Goal: Navigation & Orientation: Find specific page/section

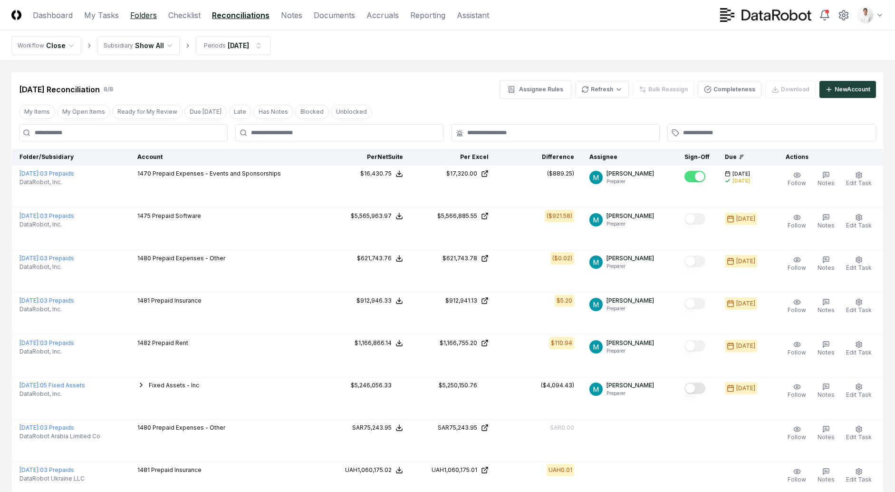
click at [151, 18] on link "Folders" at bounding box center [143, 15] width 27 height 11
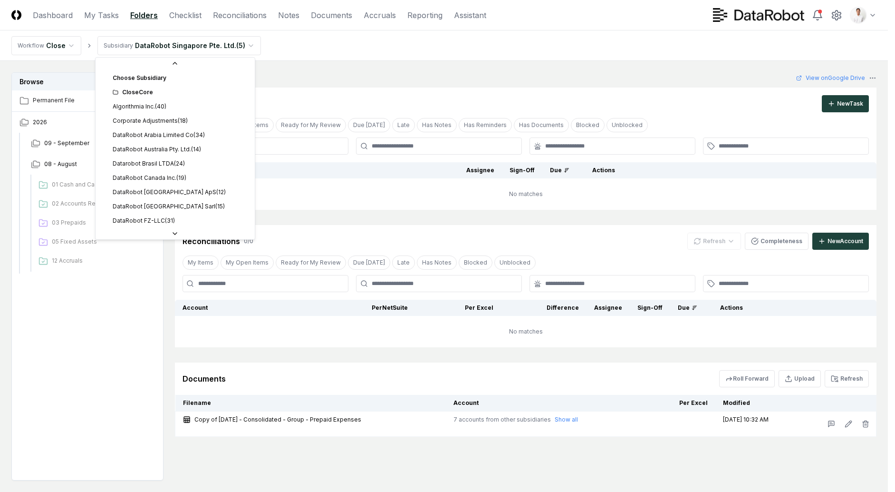
click at [135, 47] on html "CloseCore Dashboard My Tasks Folders Checklist Reconciliations Notes Documents …" at bounding box center [447, 274] width 895 height 549
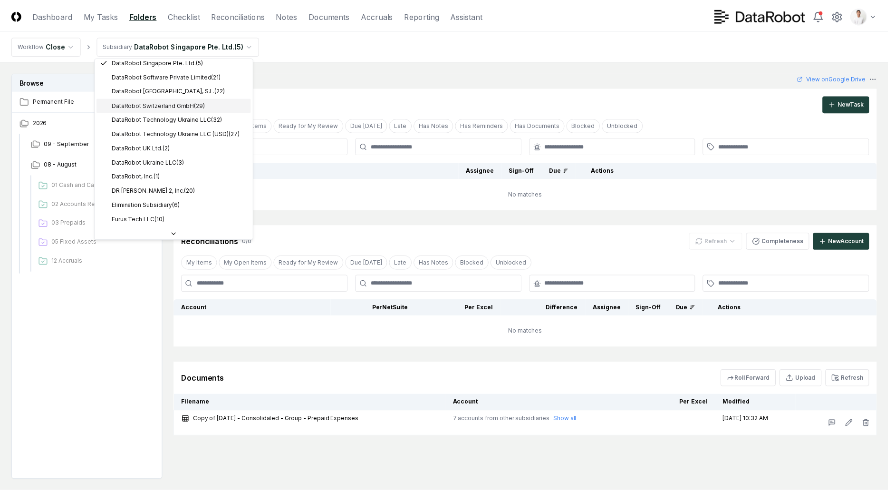
scroll to position [276, 0]
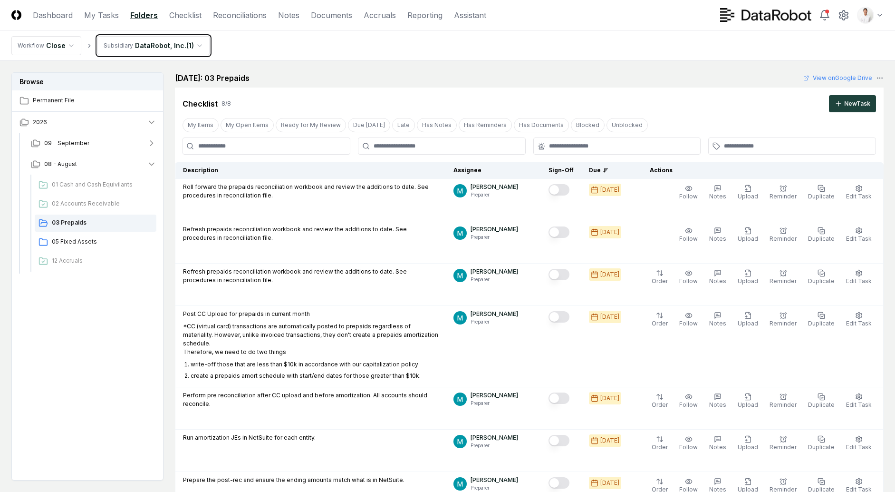
scroll to position [20, 0]
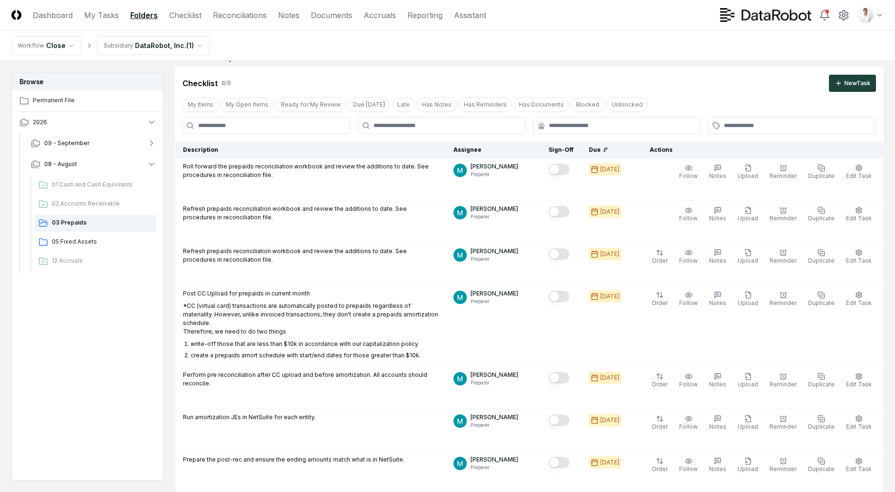
click at [476, 48] on nav "Workflow Close Subsidiary DataRobot, Inc. ( 1 )" at bounding box center [447, 45] width 895 height 30
click at [846, 16] on icon at bounding box center [843, 15] width 11 height 11
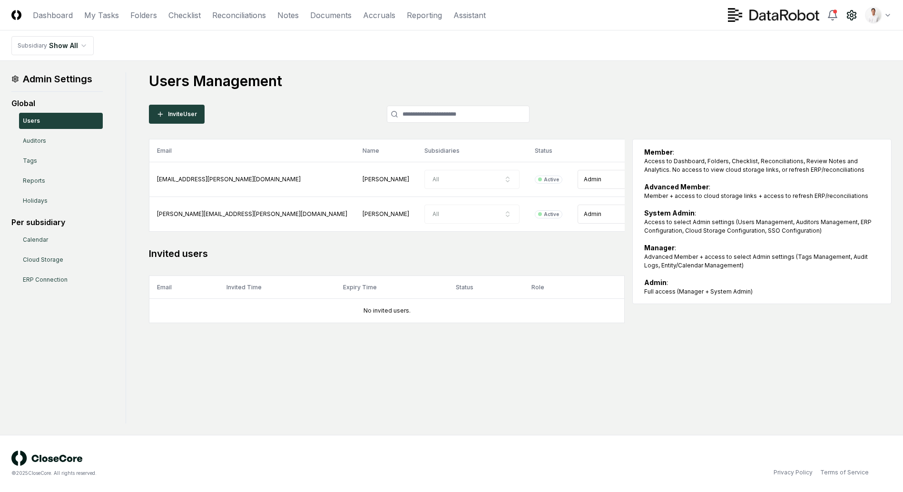
click at [484, 44] on nav "Subsidiary Show All" at bounding box center [451, 45] width 903 height 30
click at [599, 64] on main "Admin Settings Global Users Auditors Tags Reports Holidays Per subsidiary Calen…" at bounding box center [451, 248] width 903 height 374
click at [334, 48] on nav "Subsidiary Show All" at bounding box center [451, 45] width 903 height 30
click at [146, 13] on link "Folders" at bounding box center [143, 15] width 27 height 11
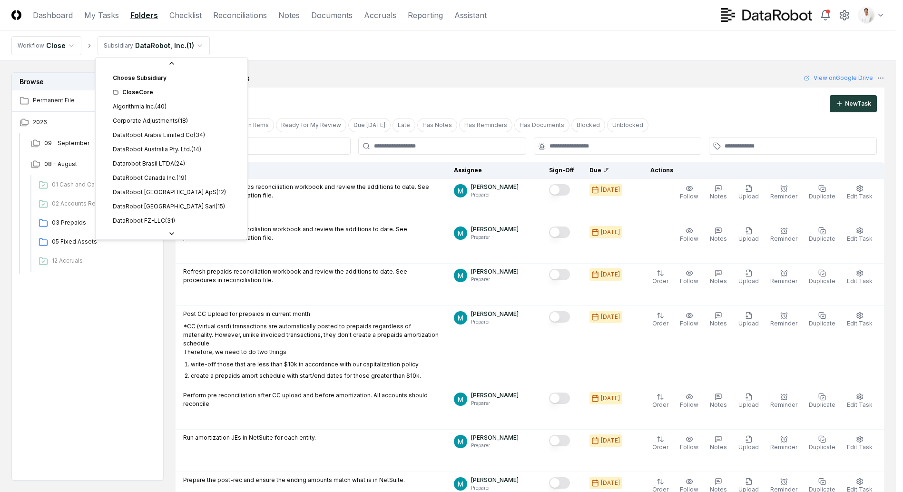
scroll to position [243, 0]
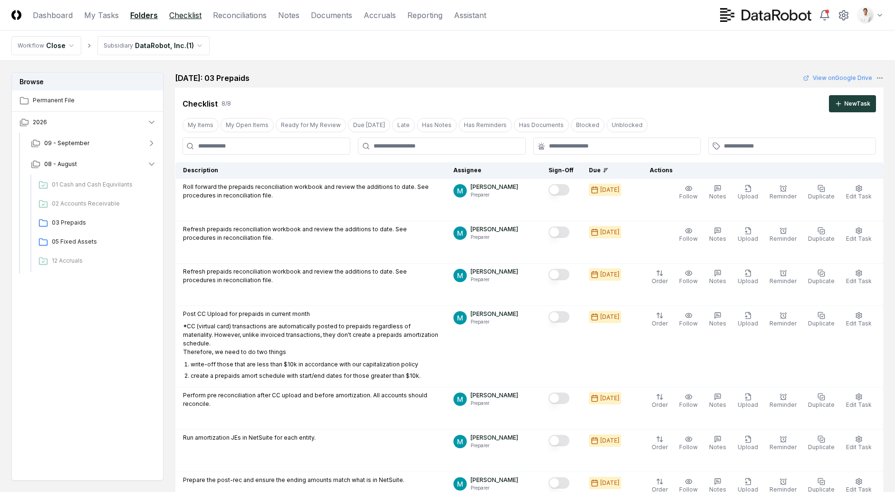
click at [182, 12] on link "Checklist" at bounding box center [185, 15] width 32 height 11
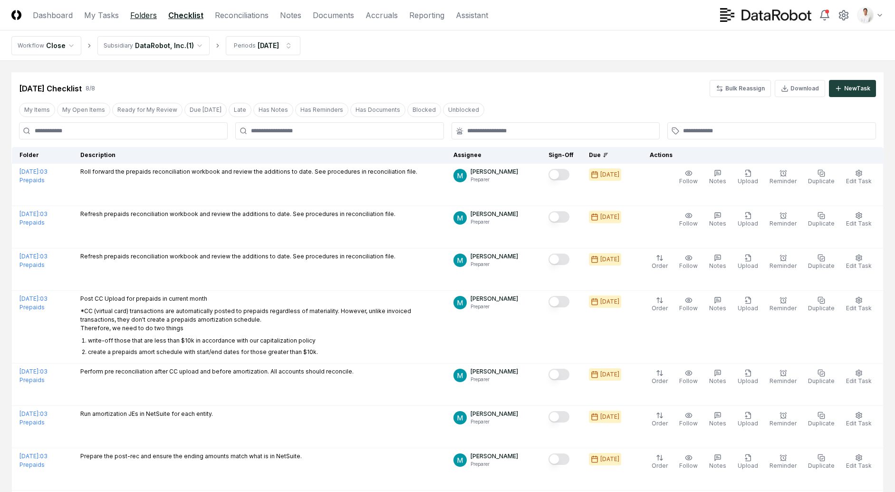
click at [139, 19] on link "Folders" at bounding box center [143, 15] width 27 height 11
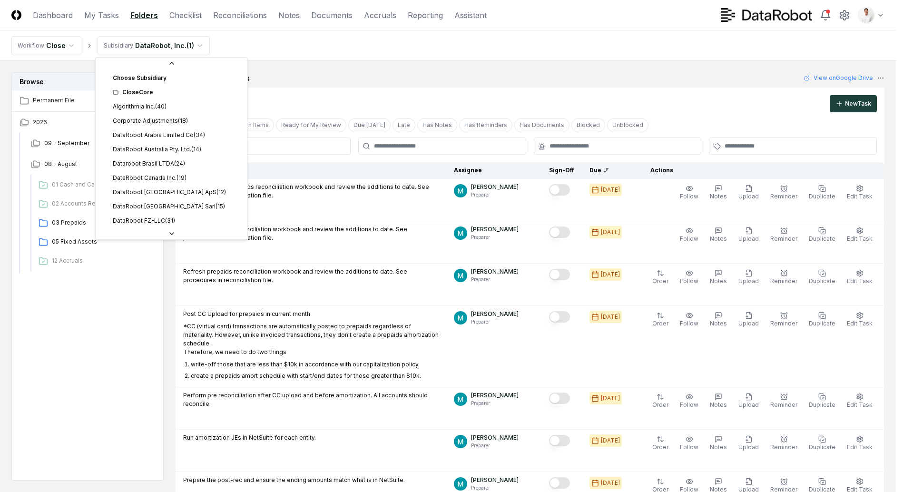
scroll to position [243, 0]
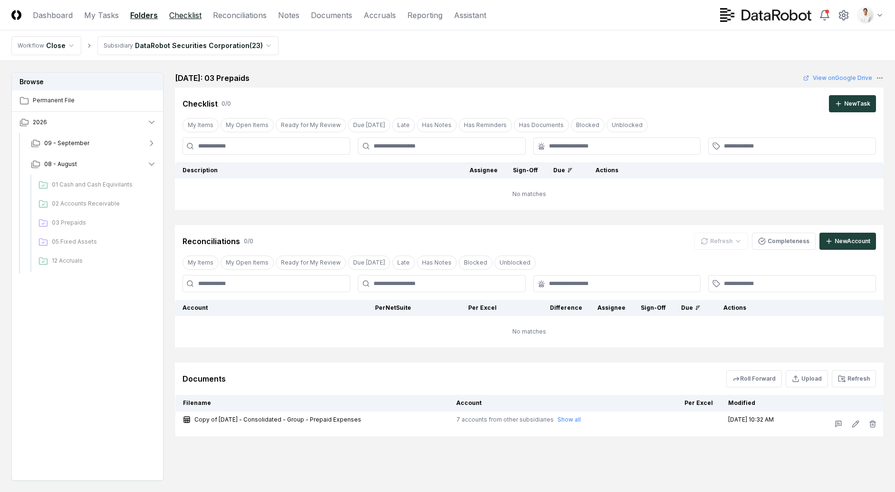
click at [183, 14] on link "Checklist" at bounding box center [185, 15] width 32 height 11
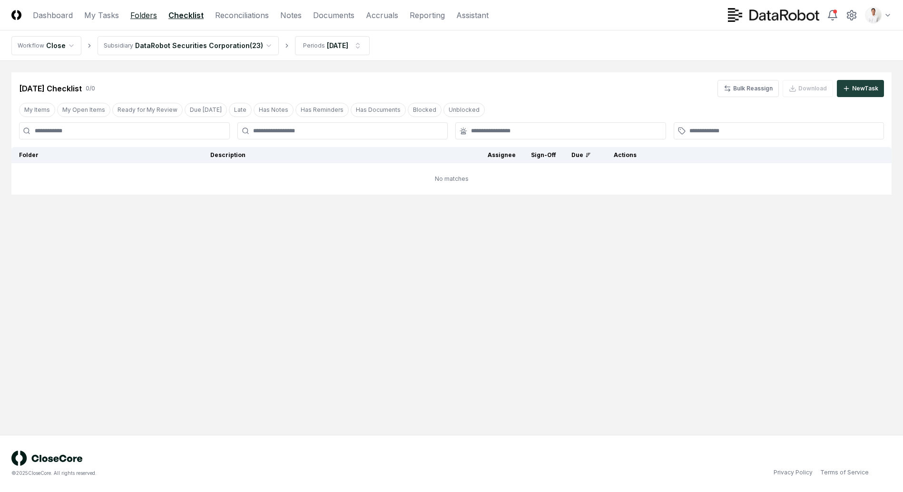
click at [143, 15] on link "Folders" at bounding box center [143, 15] width 27 height 11
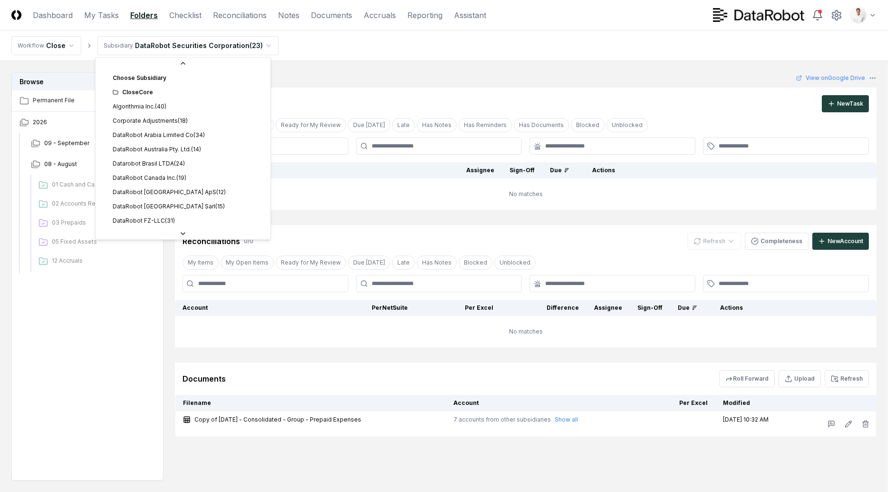
click at [158, 46] on html "CloseCore Dashboard My Tasks Folders Checklist Reconciliations Notes Documents …" at bounding box center [447, 274] width 895 height 549
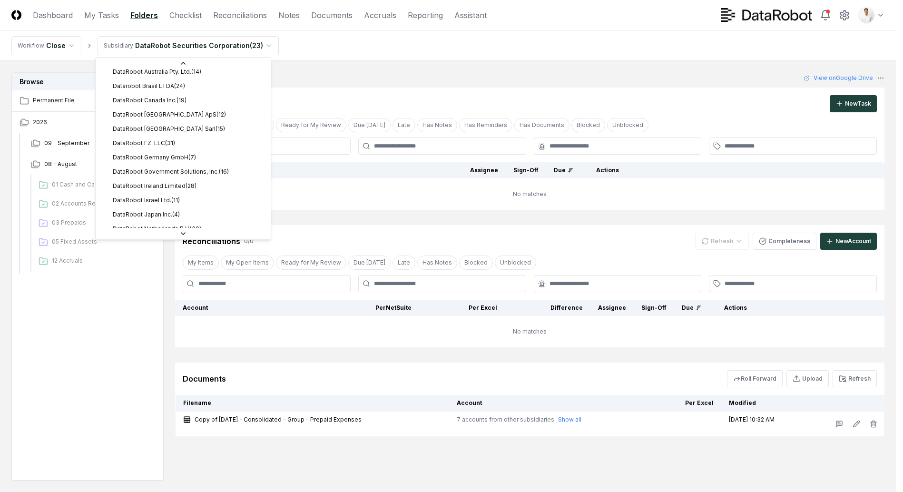
scroll to position [276, 0]
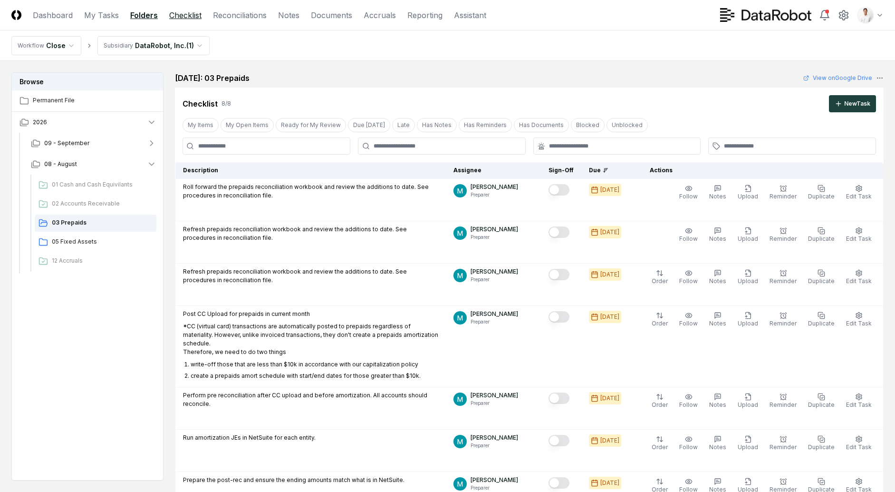
click at [185, 16] on link "Checklist" at bounding box center [185, 15] width 32 height 11
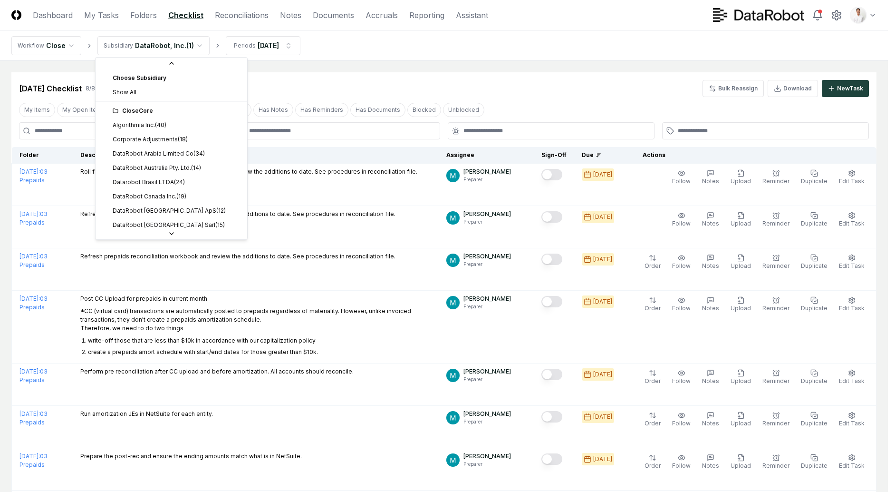
click at [197, 48] on html "CloseCore Dashboard My Tasks Folders Checklist Reconciliations Notes Documents …" at bounding box center [447, 300] width 895 height 601
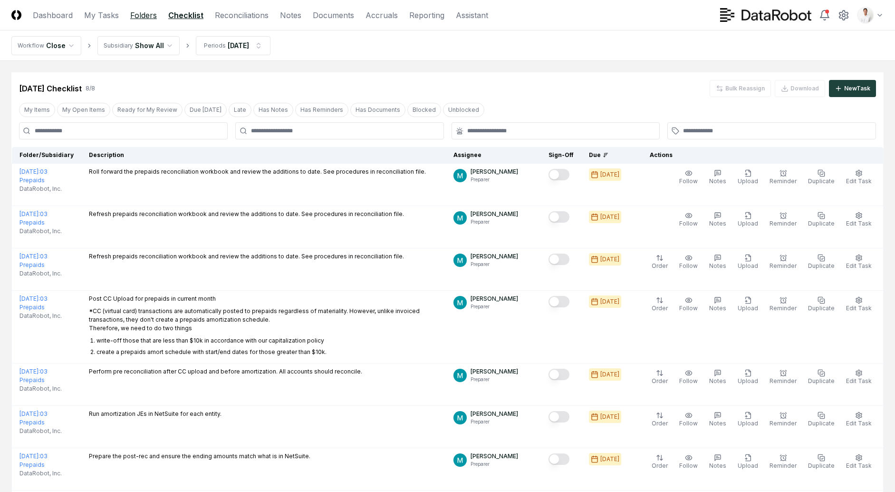
click at [149, 19] on link "Folders" at bounding box center [143, 15] width 27 height 11
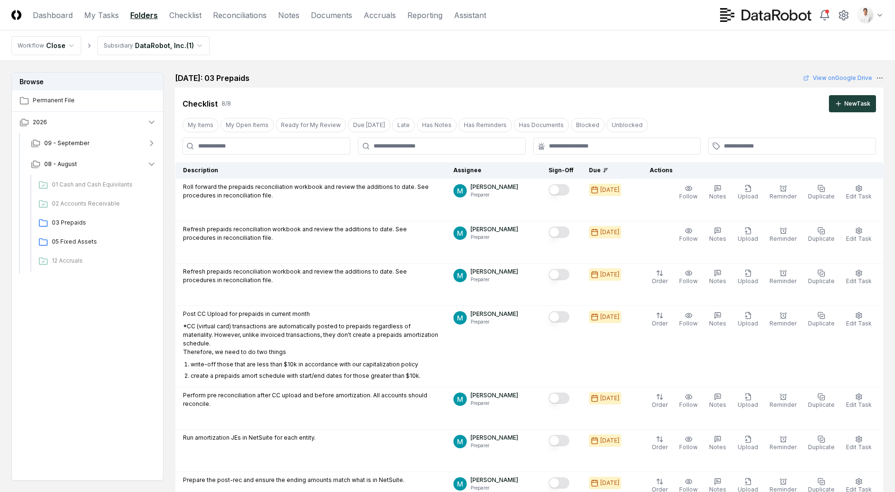
click at [338, 77] on div "August 2025: 03 Prepaids View on Google Drive" at bounding box center [529, 77] width 709 height 11
click at [655, 74] on div "August 2025: 03 Prepaids View on Google Drive" at bounding box center [529, 77] width 709 height 11
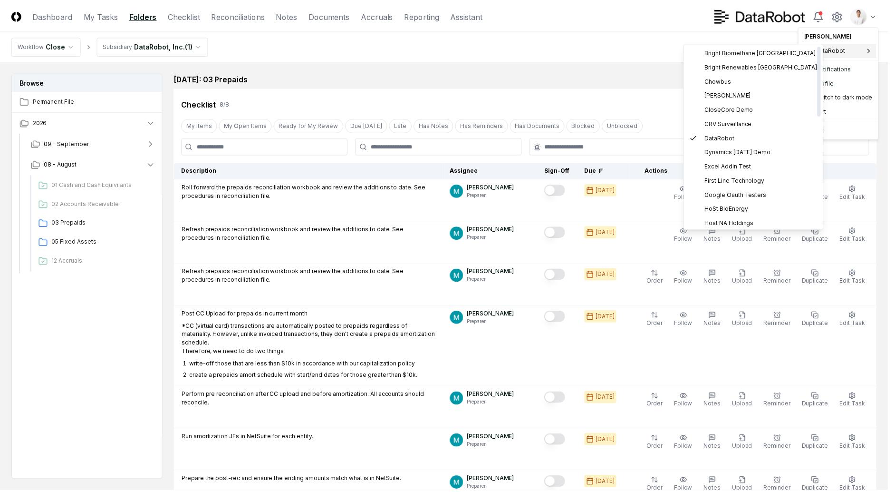
scroll to position [288, 0]
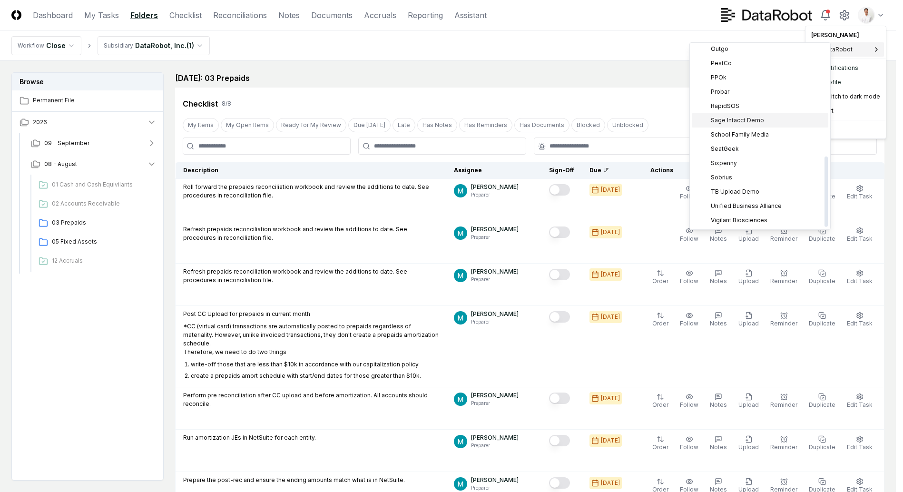
click at [740, 119] on span "Sage Intacct Demo" at bounding box center [736, 120] width 53 height 9
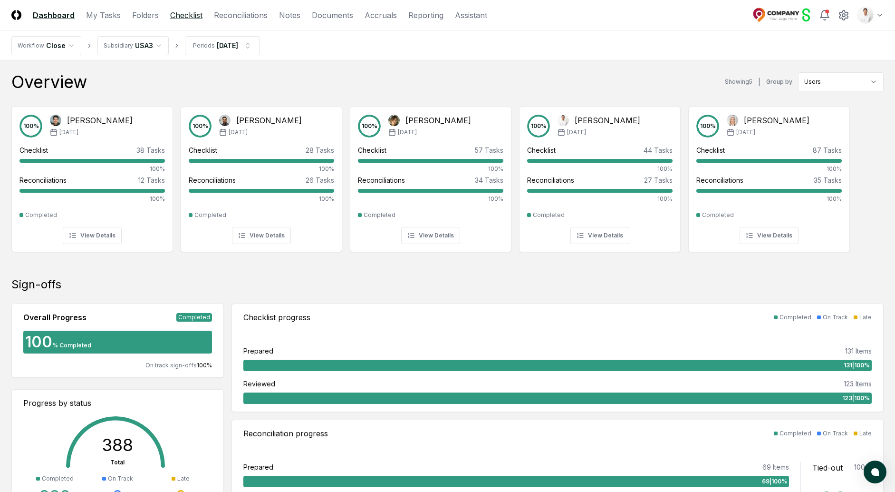
click at [189, 15] on link "Checklist" at bounding box center [186, 15] width 32 height 11
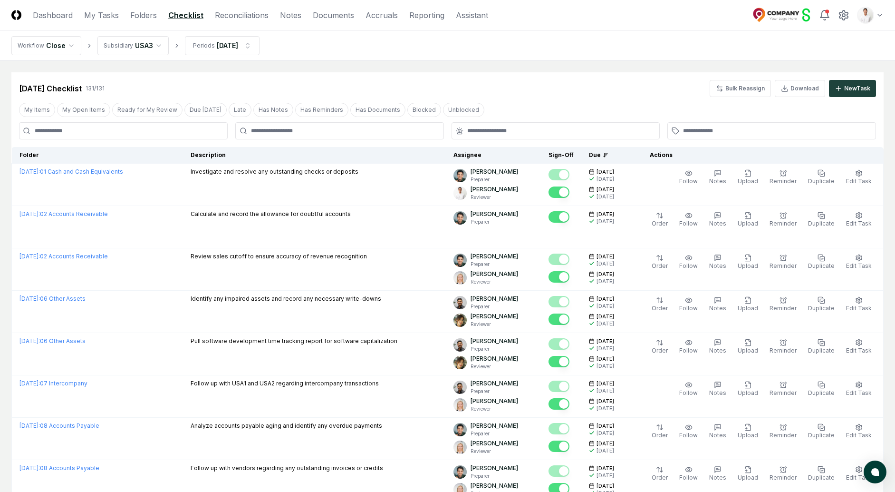
click at [408, 49] on nav "Workflow Close Subsidiary USA3 Periods Feb 2025" at bounding box center [447, 45] width 895 height 30
click at [371, 54] on nav "Workflow Close Subsidiary USA3 Periods Feb 2025" at bounding box center [447, 45] width 895 height 30
click at [142, 12] on link "Folders" at bounding box center [143, 15] width 27 height 11
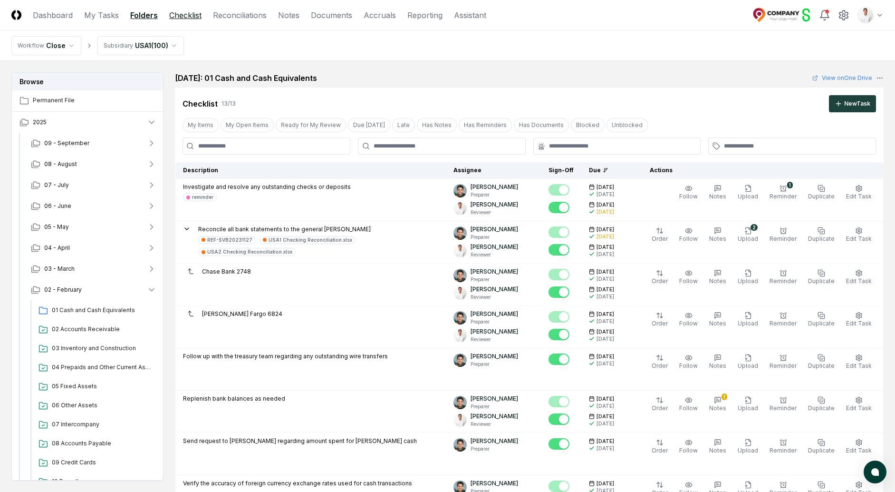
click at [185, 20] on link "Checklist" at bounding box center [185, 15] width 32 height 11
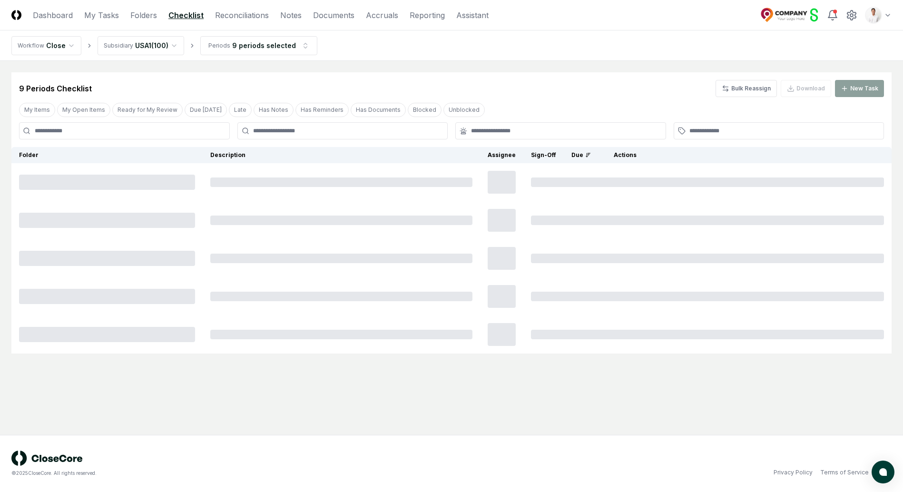
click at [138, 50] on html "CloseCore Dashboard My Tasks Folders Checklist Reconciliations Notes Documents …" at bounding box center [451, 246] width 903 height 492
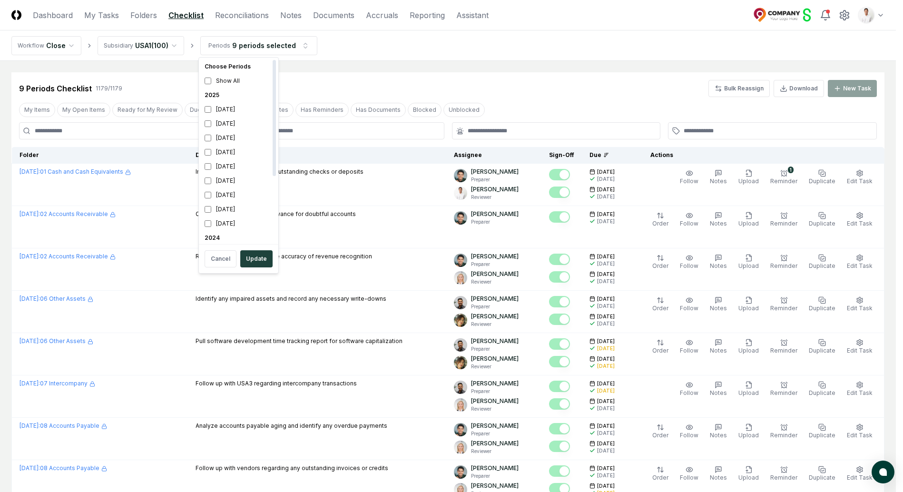
click at [220, 93] on div "2025" at bounding box center [239, 95] width 76 height 14
click at [250, 256] on button "Update" at bounding box center [256, 258] width 32 height 17
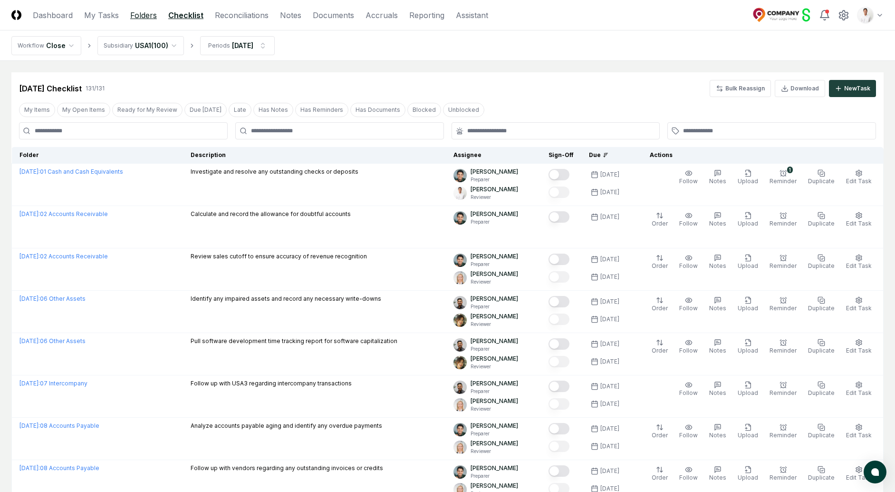
click at [144, 18] on link "Folders" at bounding box center [143, 15] width 27 height 11
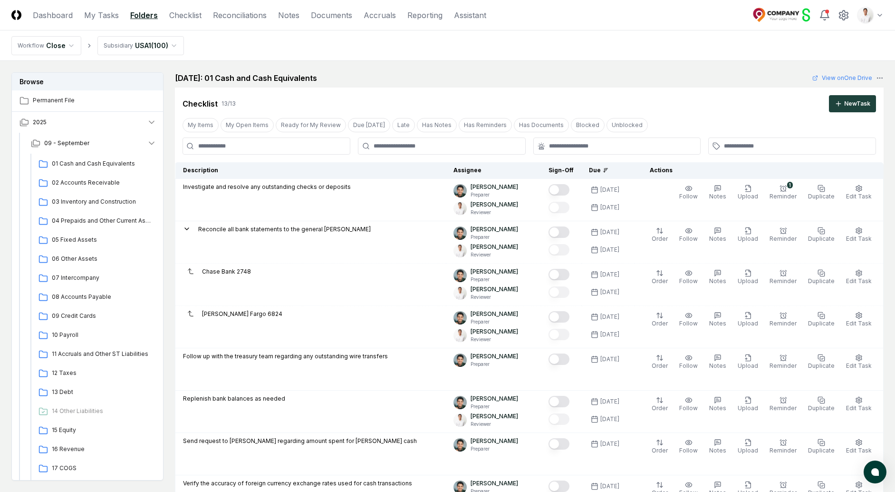
click at [184, 15] on link "Checklist" at bounding box center [185, 15] width 32 height 11
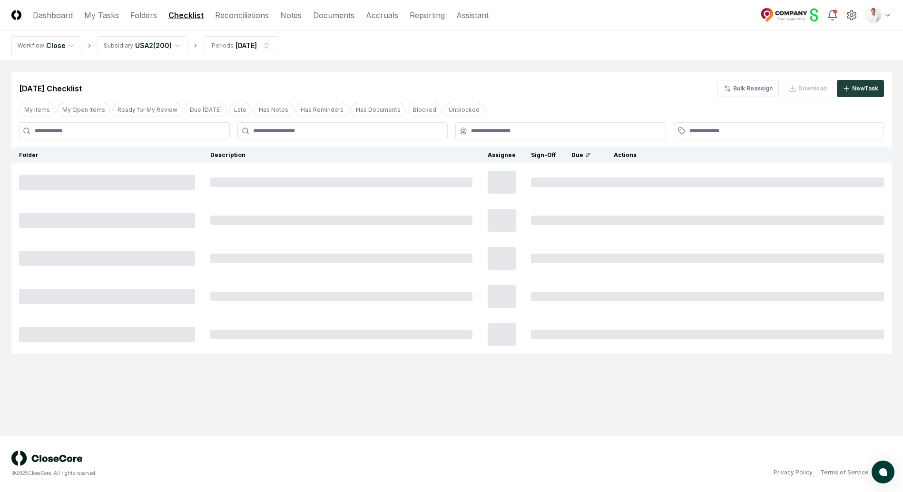
click at [158, 49] on html "CloseCore Dashboard My Tasks Folders Checklist Reconciliations Notes Documents …" at bounding box center [451, 246] width 903 height 492
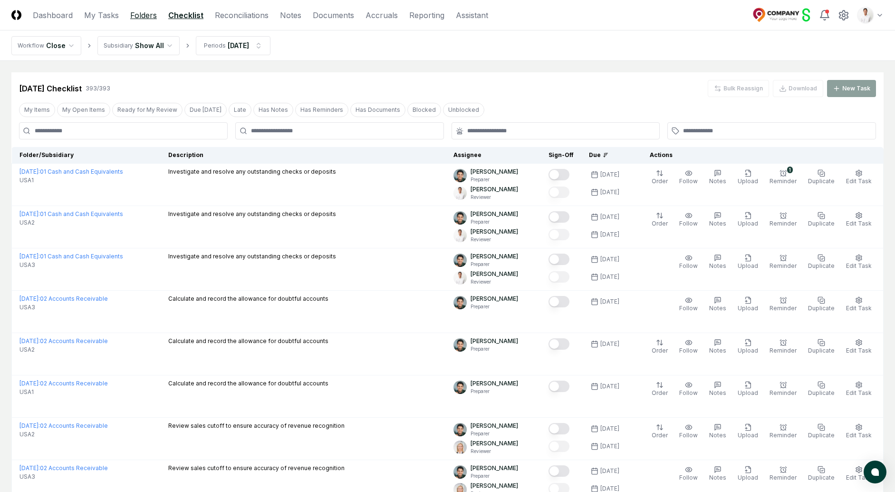
click at [137, 15] on link "Folders" at bounding box center [143, 15] width 27 height 11
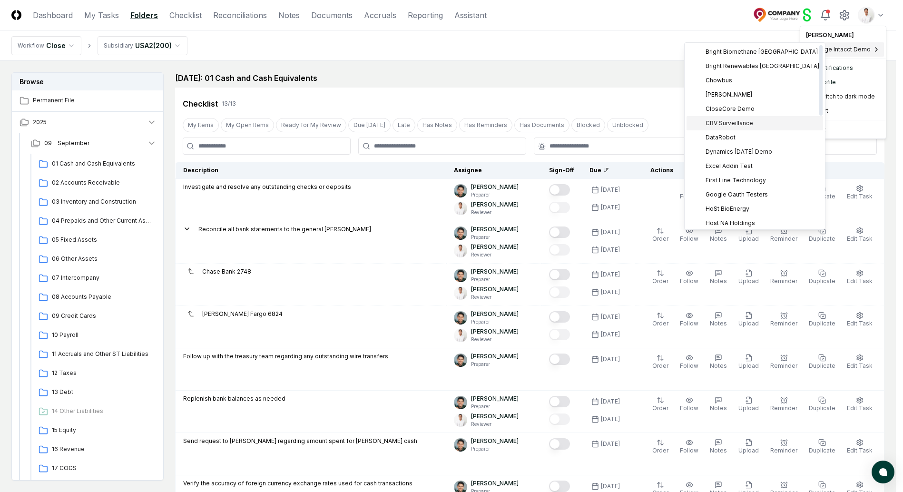
click at [729, 129] on div "CRV Surveillance" at bounding box center [754, 123] width 136 height 14
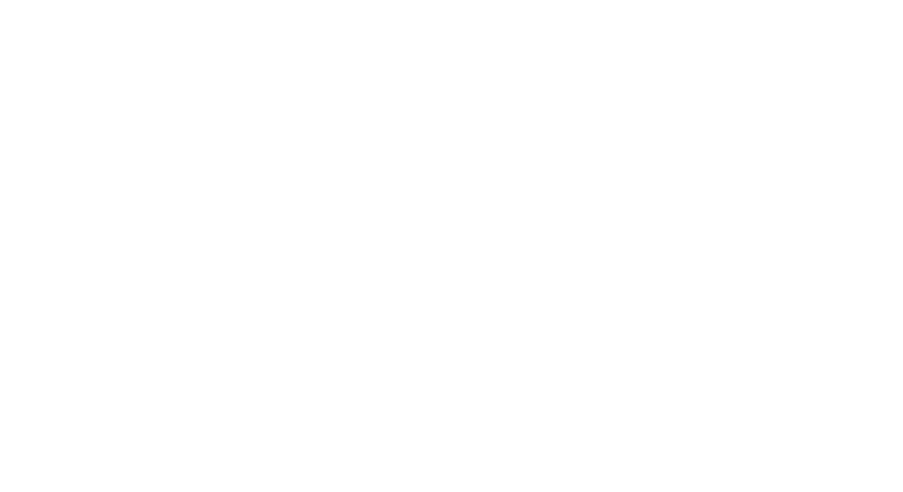
click at [877, 11] on html at bounding box center [451, 246] width 903 height 492
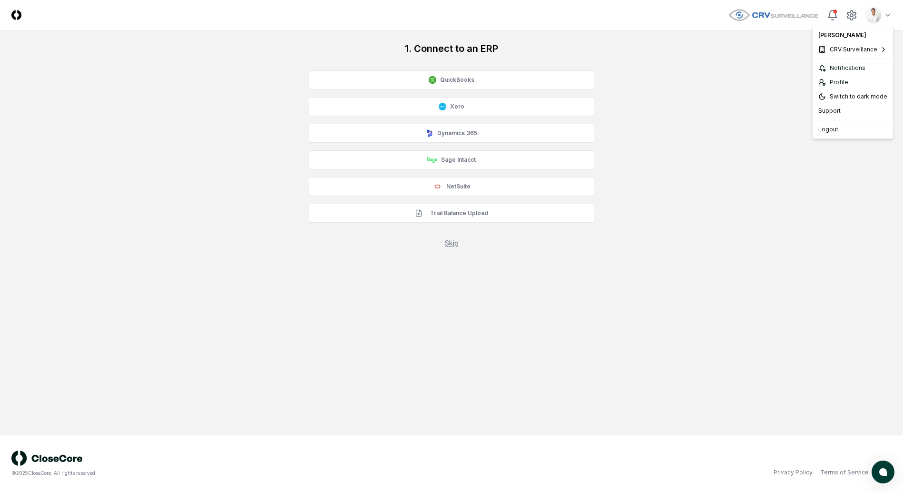
click at [880, 14] on html "CloseCore Toggle navigation menu Toggle user menu 1. Connect to an ERP QuickBoo…" at bounding box center [451, 246] width 903 height 492
click at [883, 14] on html "CloseCore Toggle navigation menu Toggle user menu 1. Connect to an ERP QuickBoo…" at bounding box center [451, 246] width 903 height 492
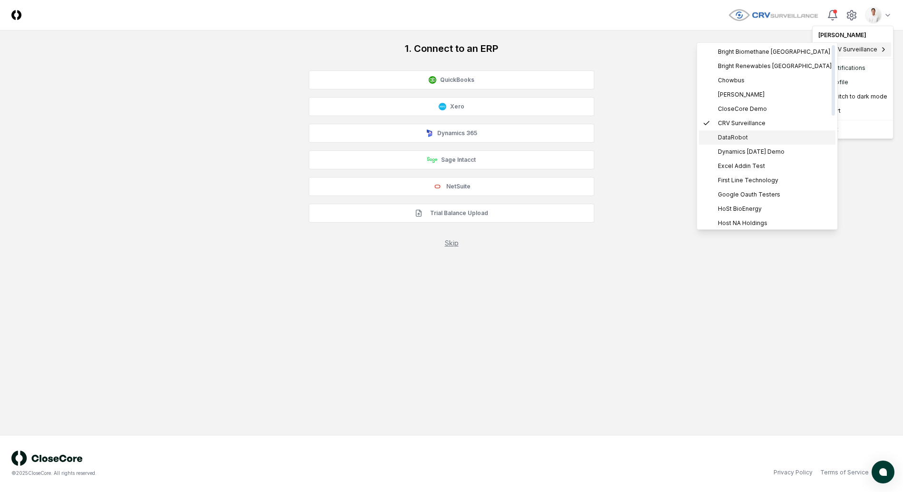
click at [735, 132] on div "DataRobot" at bounding box center [767, 137] width 136 height 14
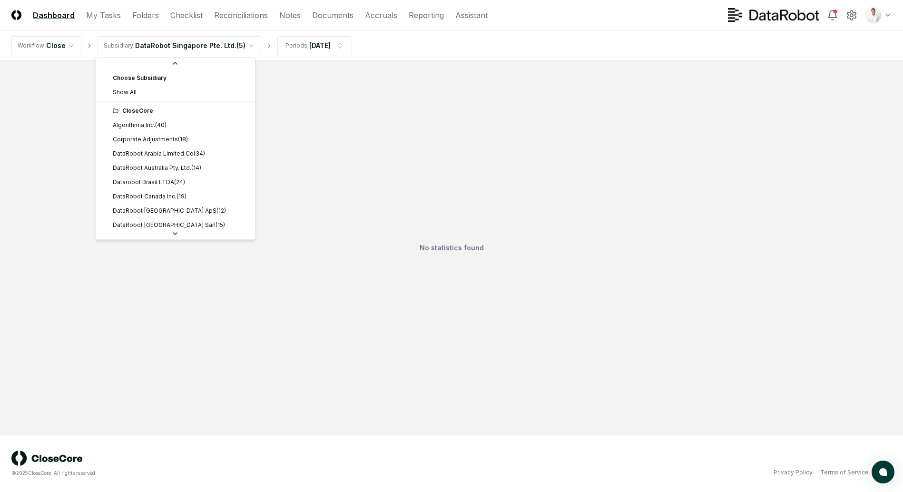
click at [194, 46] on html "CloseCore Dashboard My Tasks Folders Checklist Reconciliations Notes Documents …" at bounding box center [451, 246] width 903 height 492
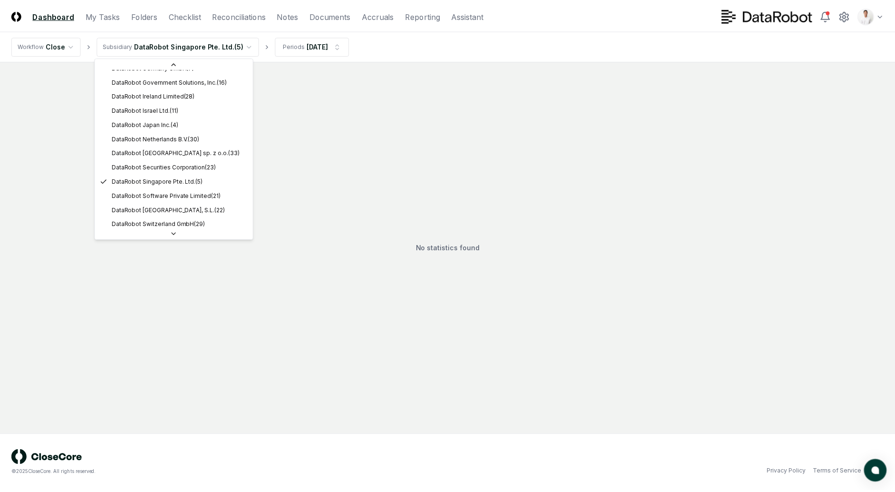
scroll to position [294, 0]
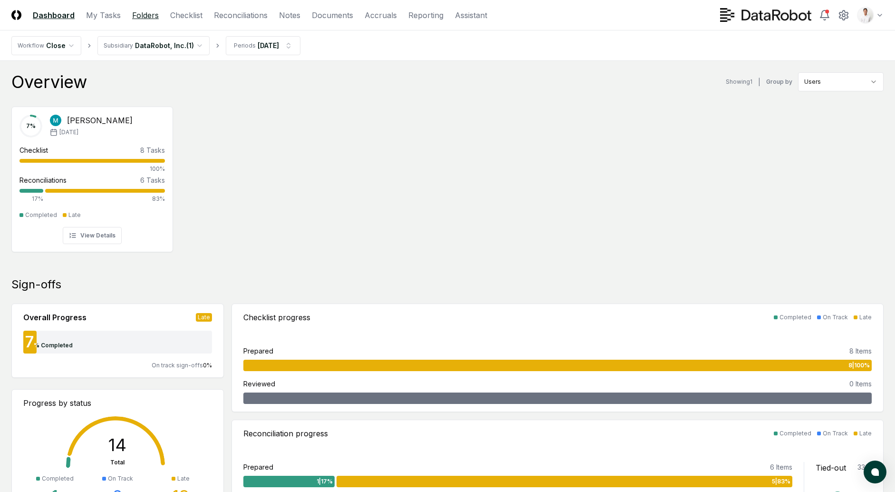
click at [154, 18] on link "Folders" at bounding box center [145, 15] width 27 height 11
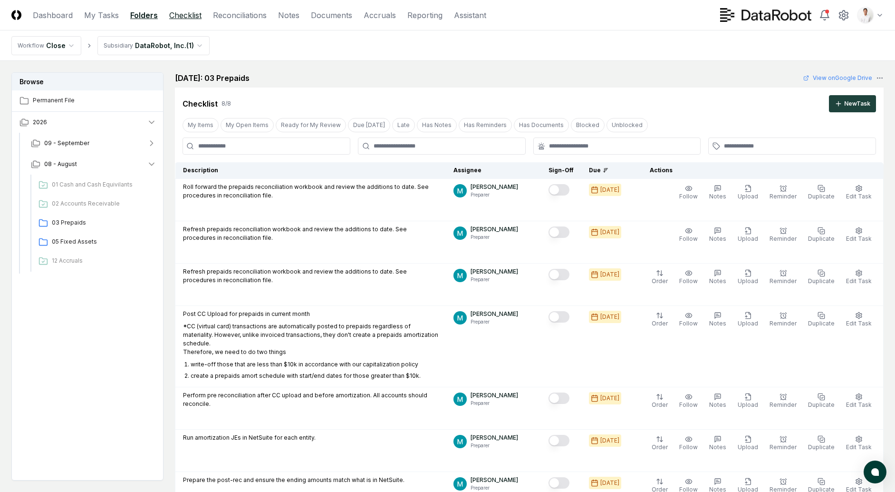
click at [193, 14] on link "Checklist" at bounding box center [185, 15] width 32 height 11
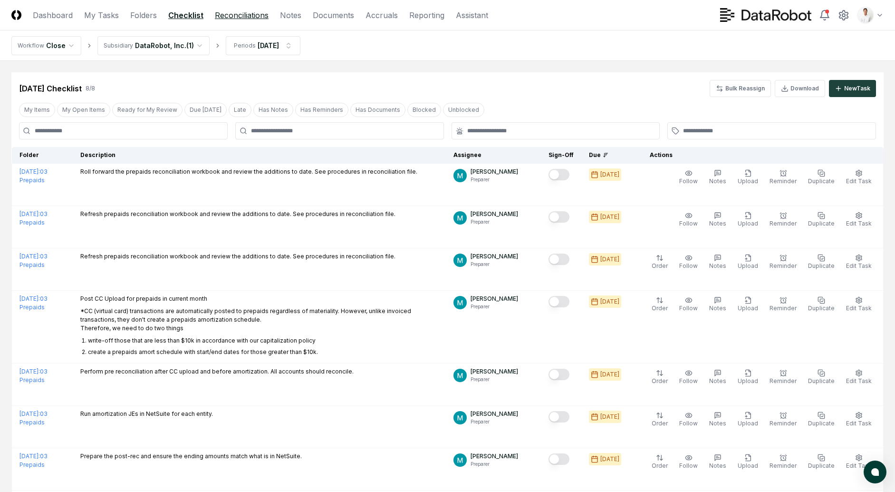
click at [226, 17] on link "Reconciliations" at bounding box center [242, 15] width 54 height 11
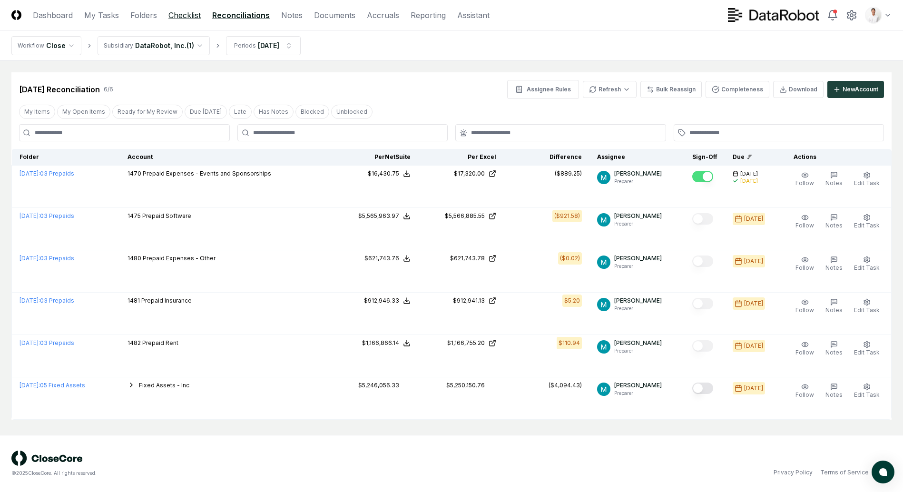
click at [192, 14] on link "Checklist" at bounding box center [184, 15] width 32 height 11
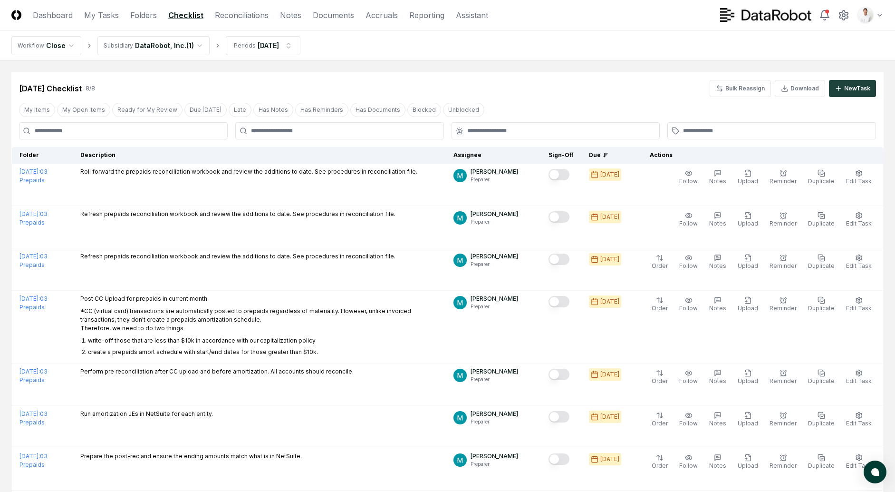
click at [178, 63] on main "Cancel Reassign [DATE] Checklist 8 / 8 Bulk Reassign Download New Task My Items…" at bounding box center [447, 302] width 895 height 483
click at [174, 52] on html "CloseCore Dashboard My Tasks Folders Checklist Reconciliations Notes Documents …" at bounding box center [447, 300] width 895 height 601
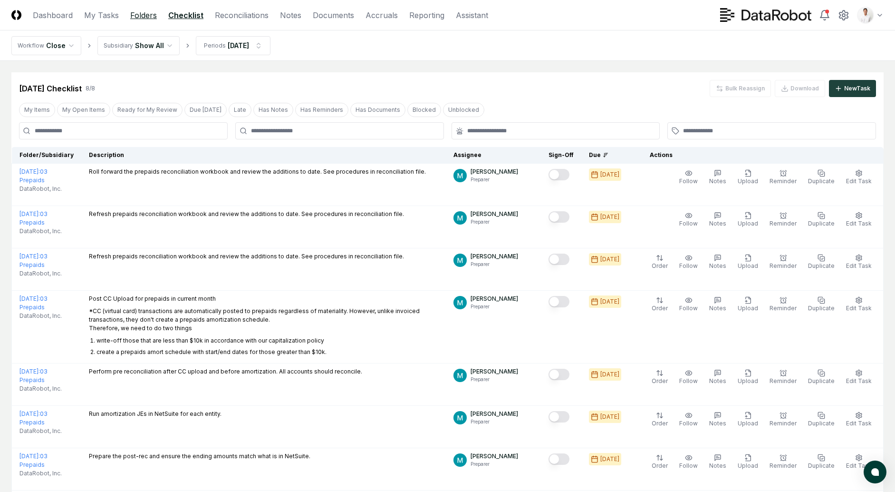
click at [142, 17] on link "Folders" at bounding box center [143, 15] width 27 height 11
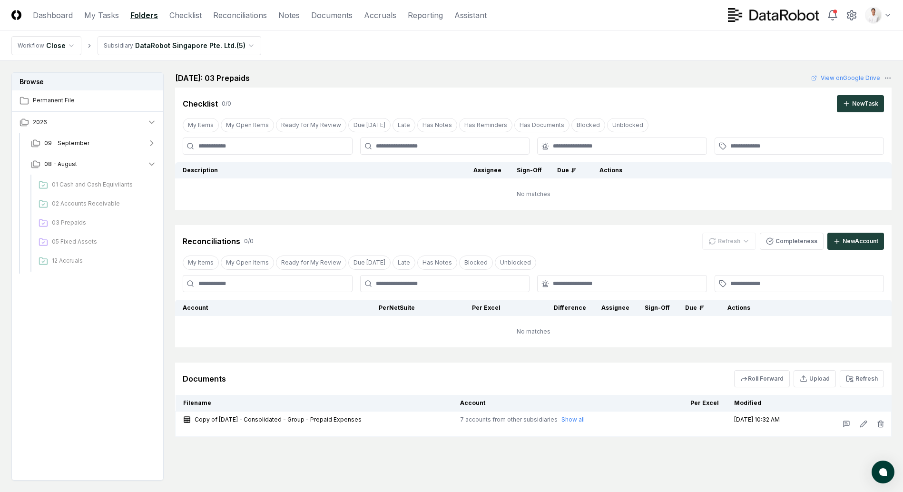
click at [156, 49] on html "CloseCore Dashboard My Tasks Folders Checklist Reconciliations Notes Documents …" at bounding box center [451, 274] width 903 height 549
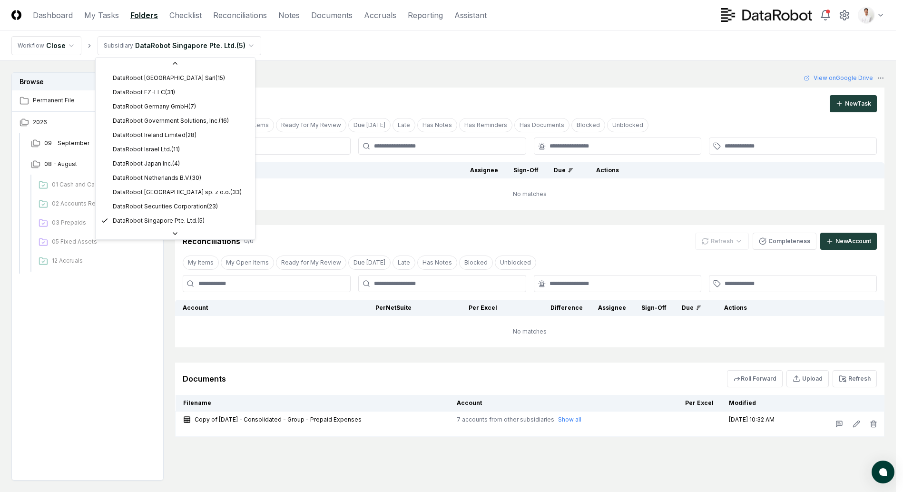
scroll to position [276, 0]
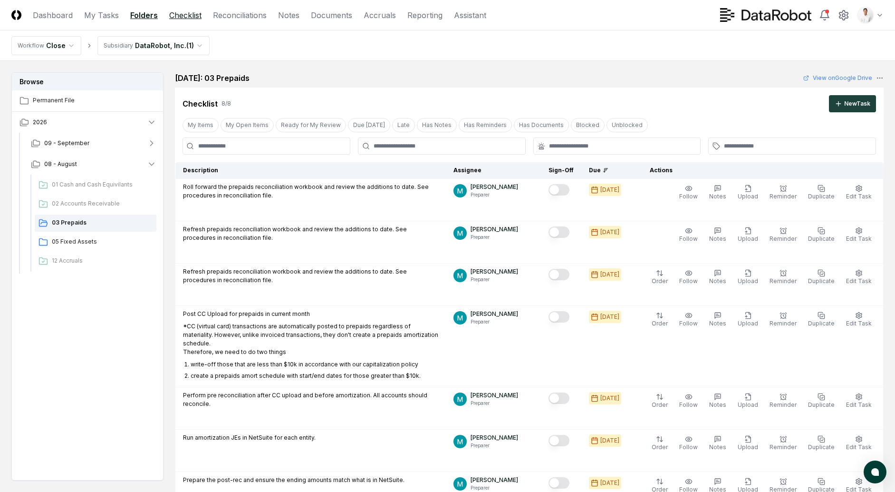
click at [191, 16] on link "Checklist" at bounding box center [185, 15] width 32 height 11
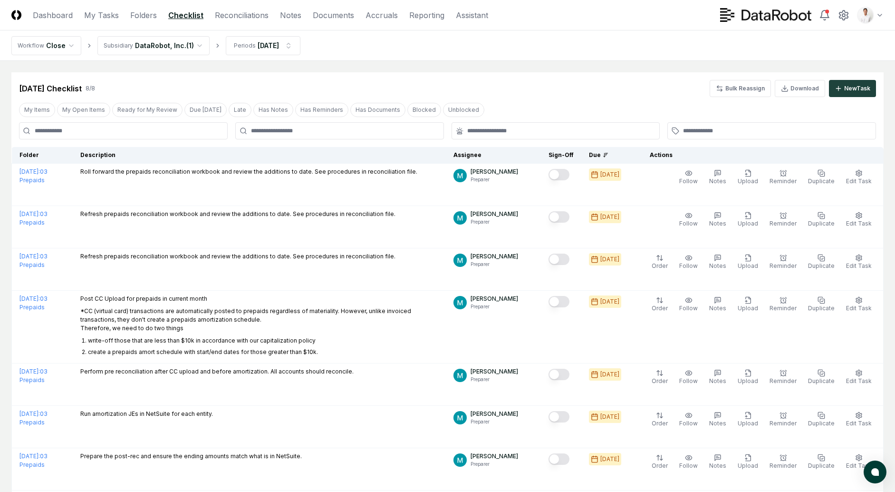
click at [176, 49] on html "CloseCore Dashboard My Tasks Folders Checklist Reconciliations Notes Documents …" at bounding box center [447, 300] width 895 height 601
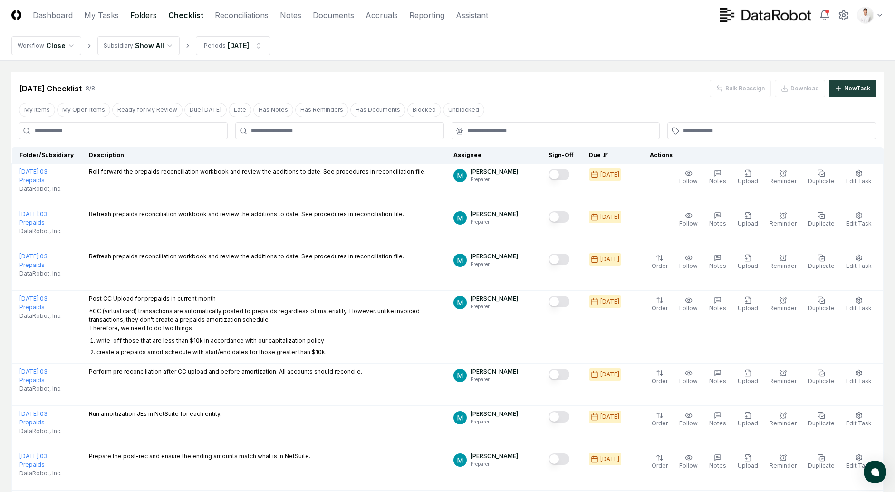
click at [143, 11] on link "Folders" at bounding box center [143, 15] width 27 height 11
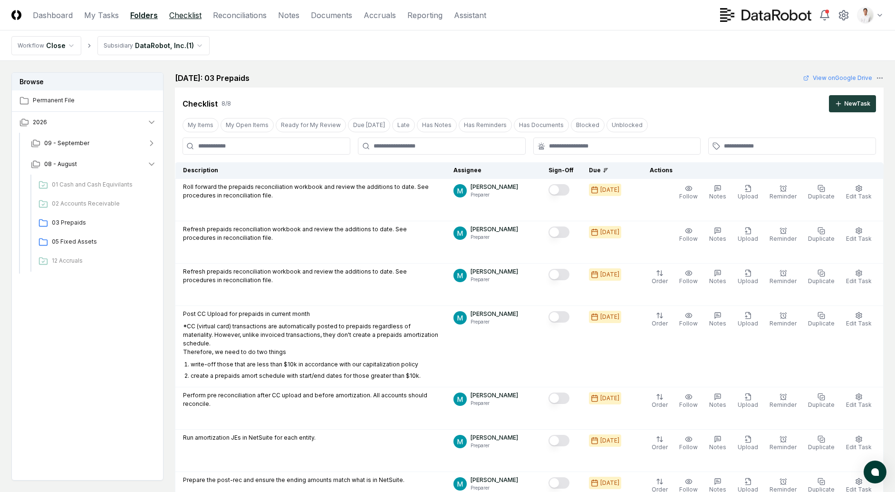
click at [195, 11] on link "Checklist" at bounding box center [185, 15] width 32 height 11
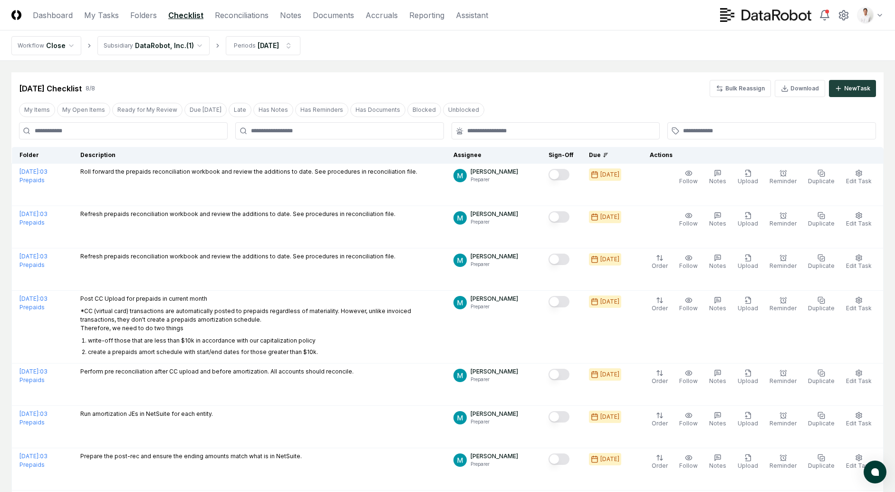
click at [854, 50] on nav "Workflow Close Subsidiary DataRobot, Inc. ( 1 ) Periods [DATE]" at bounding box center [447, 45] width 895 height 30
